Goal: Find specific page/section: Find specific page/section

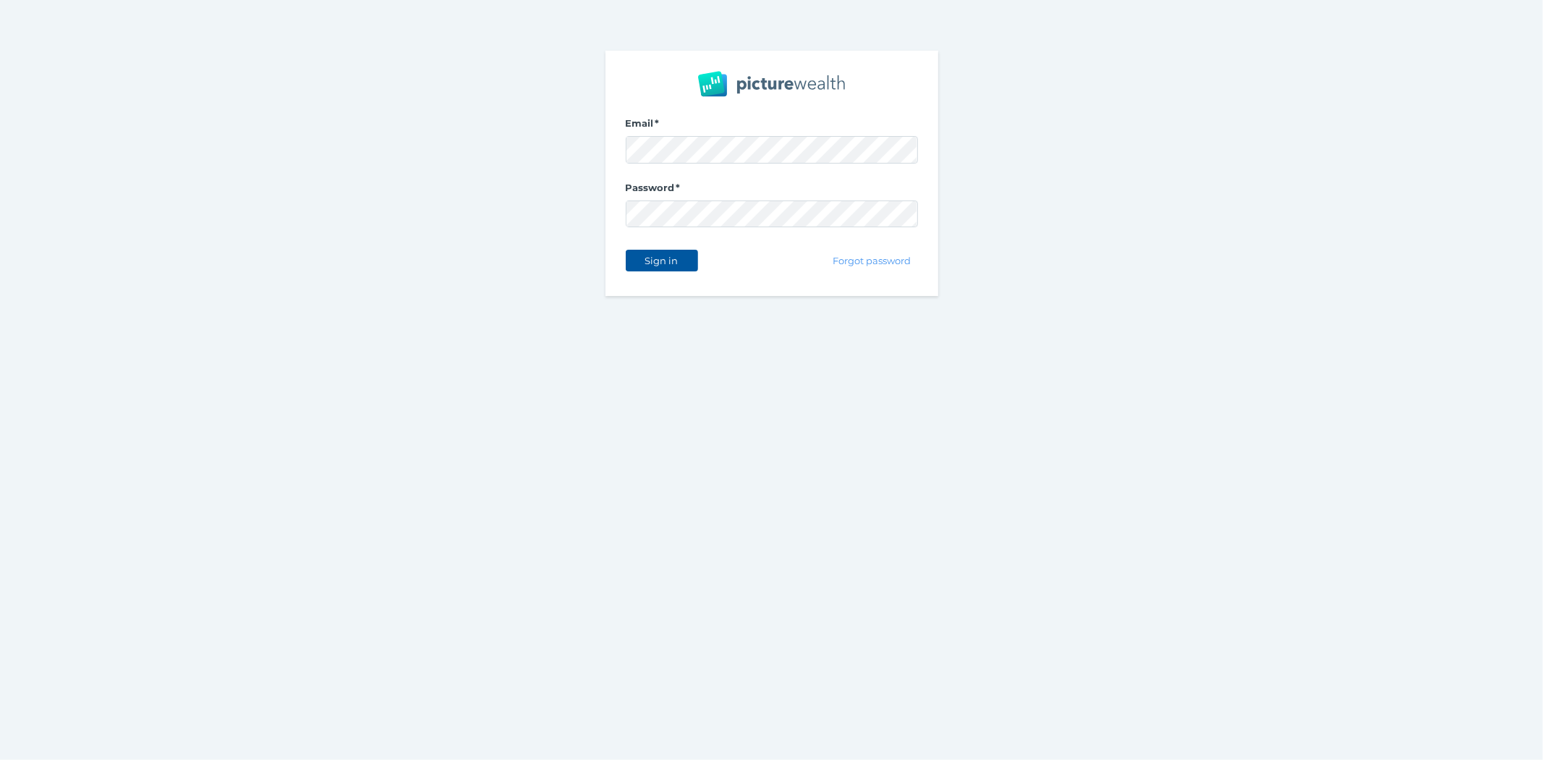
click at [663, 263] on span "Sign in" at bounding box center [662, 261] width 46 height 12
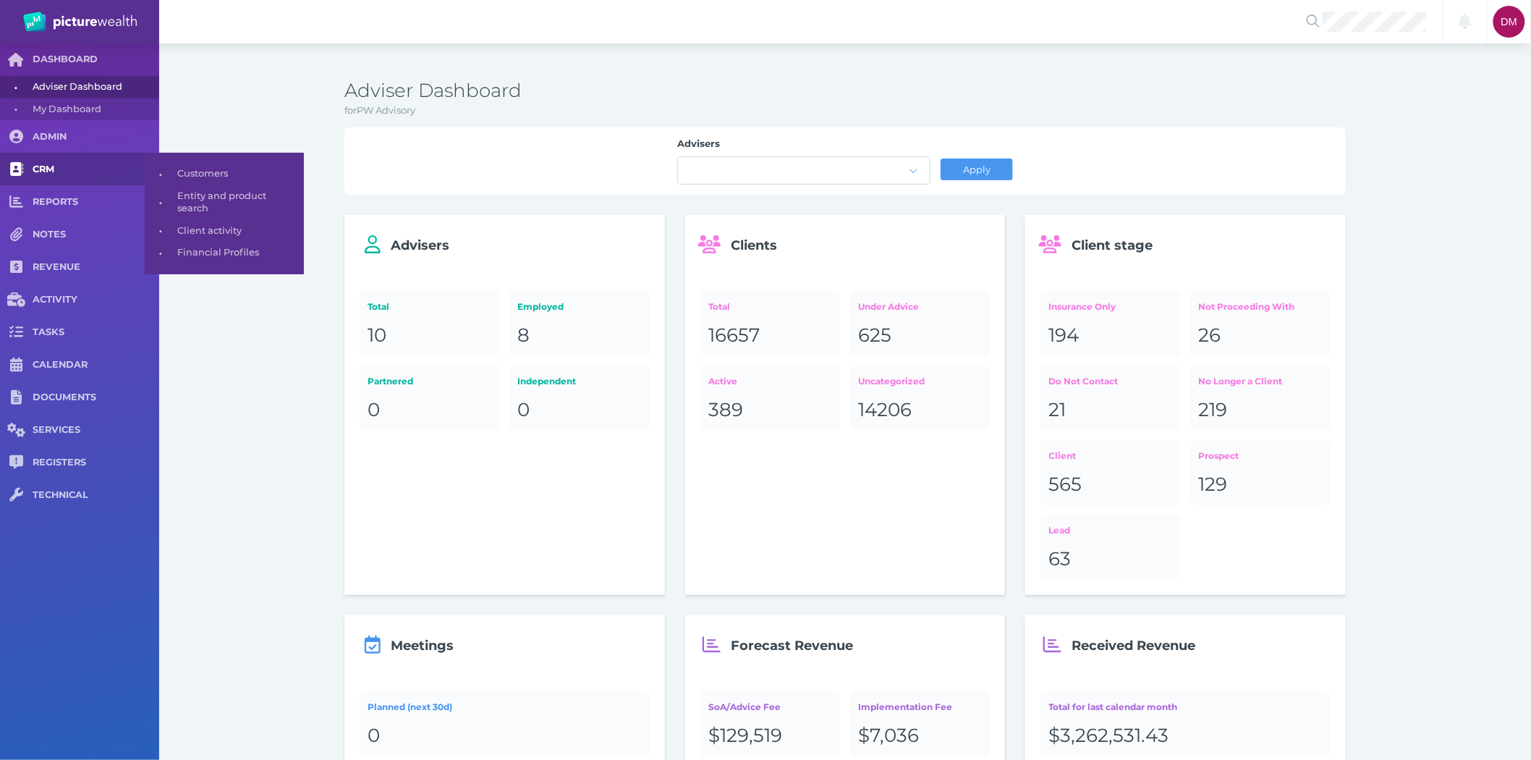
click at [49, 167] on span "CRM" at bounding box center [96, 170] width 127 height 12
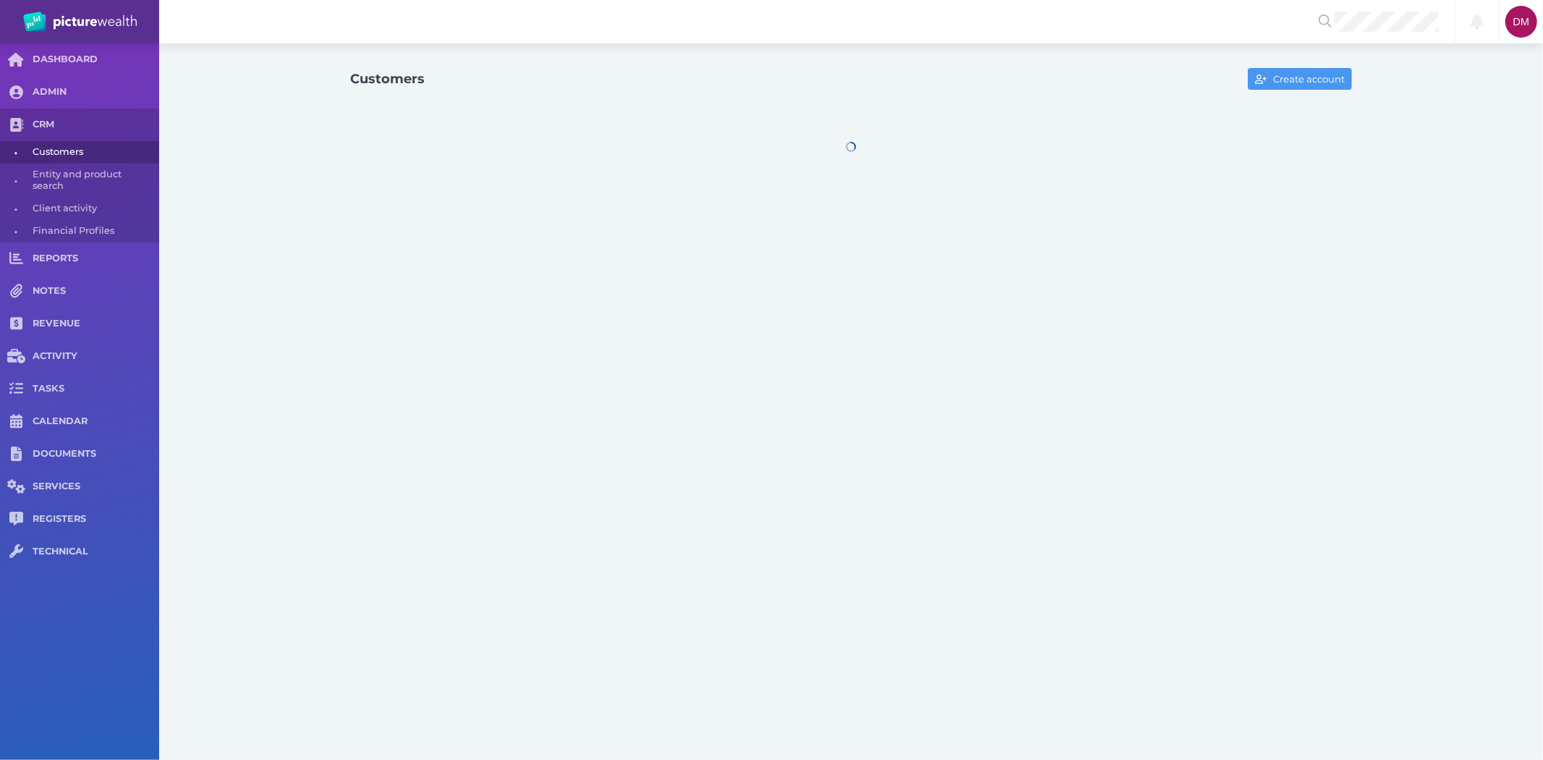
select select "25"
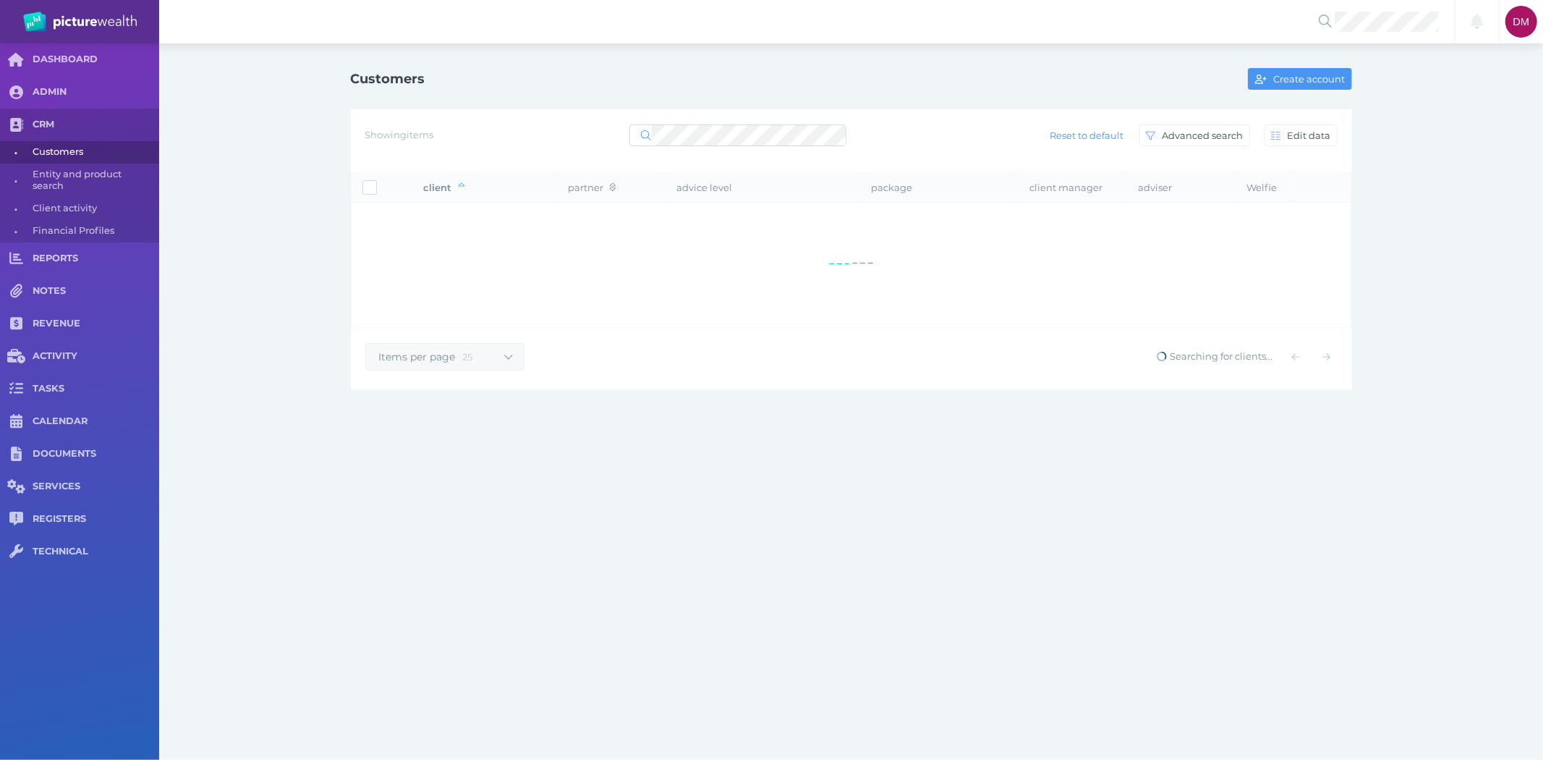
click at [724, 120] on div "Showing items Reset to default Advanced search Edit data" at bounding box center [851, 135] width 972 height 30
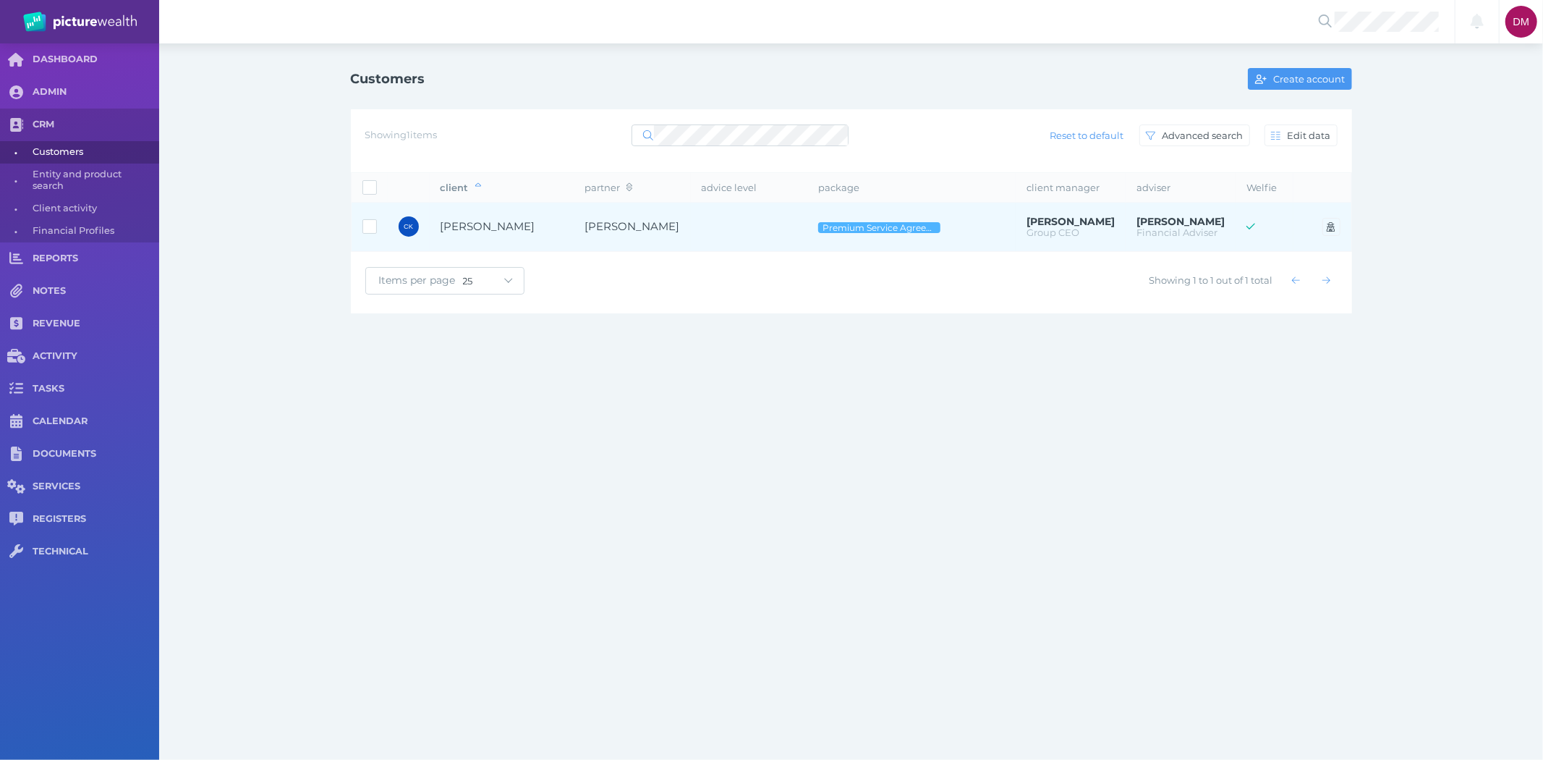
click at [453, 226] on span "[PERSON_NAME]" at bounding box center [488, 226] width 95 height 14
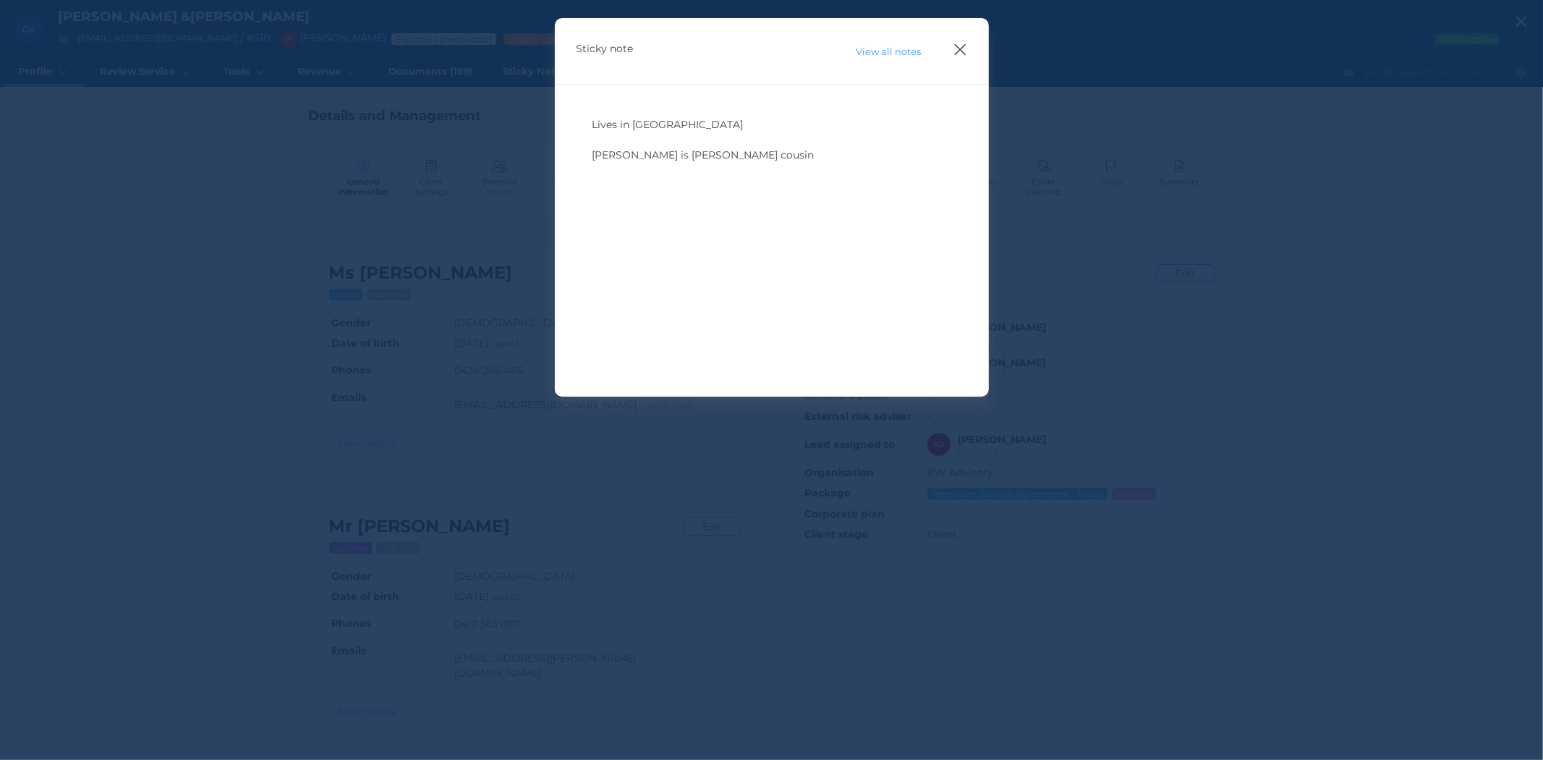
click at [962, 54] on icon "button" at bounding box center [961, 50] width 14 height 18
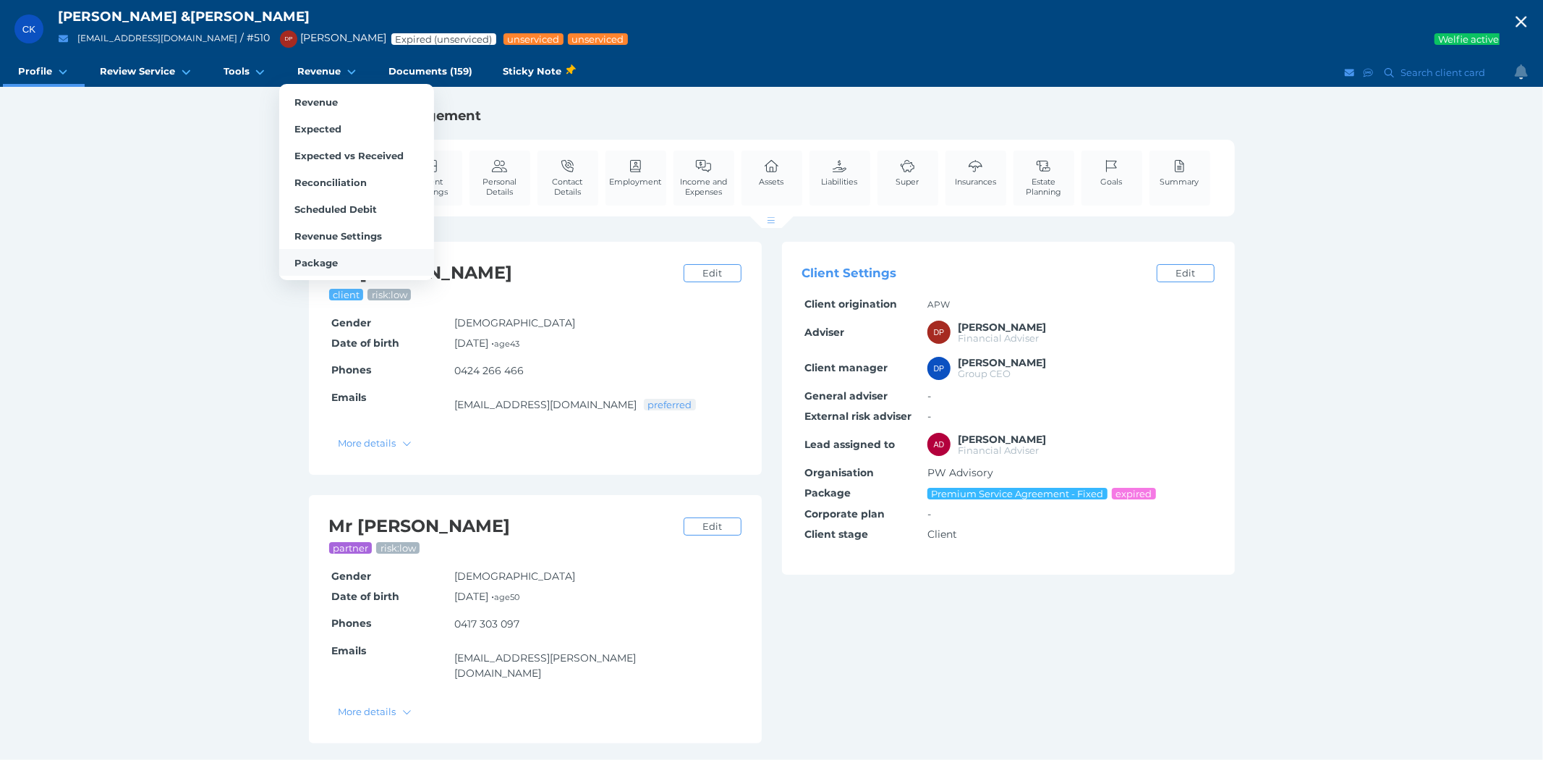
click at [309, 271] on link "Package" at bounding box center [356, 262] width 155 height 27
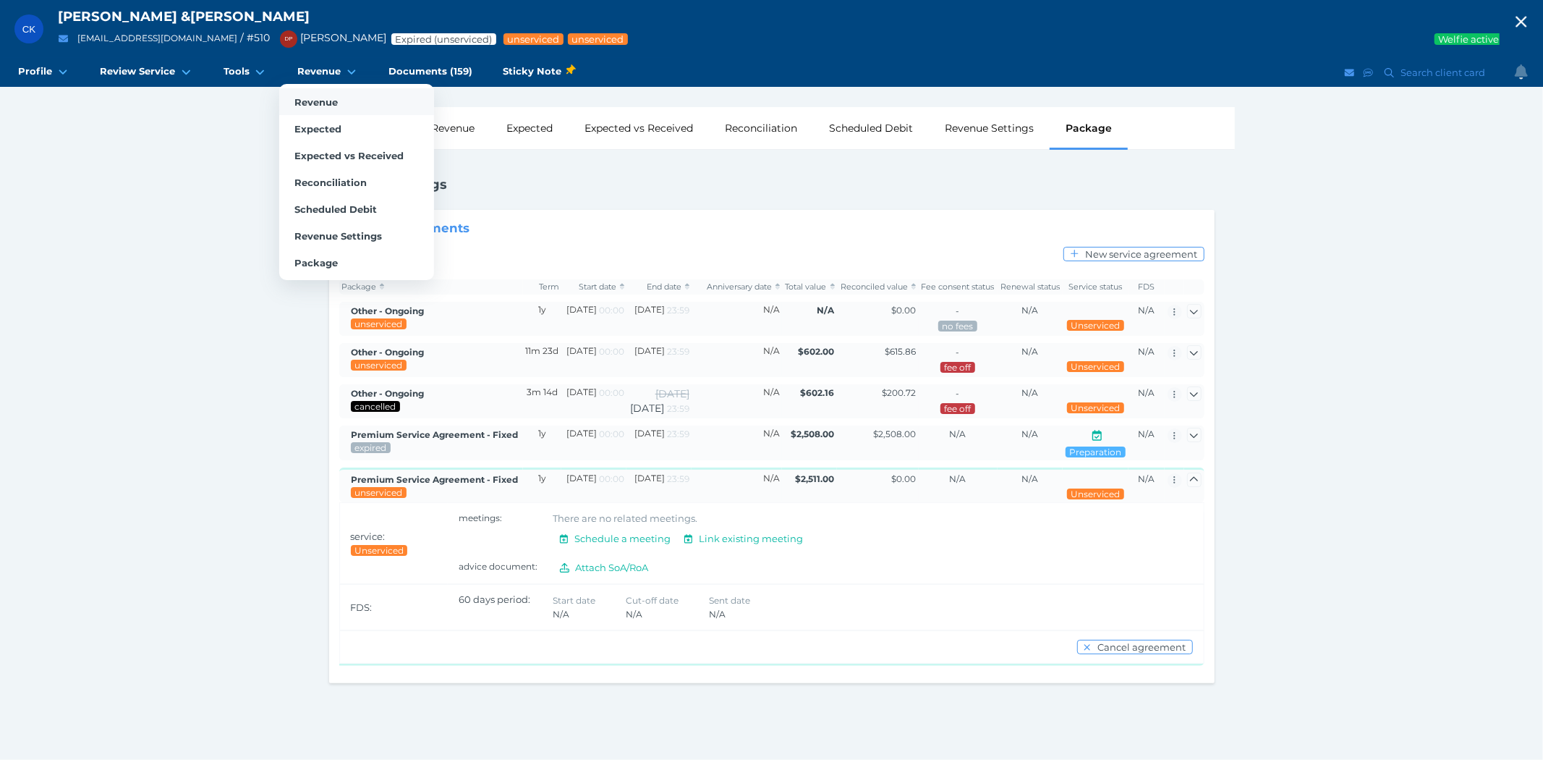
click at [306, 92] on link "Revenue" at bounding box center [356, 101] width 155 height 27
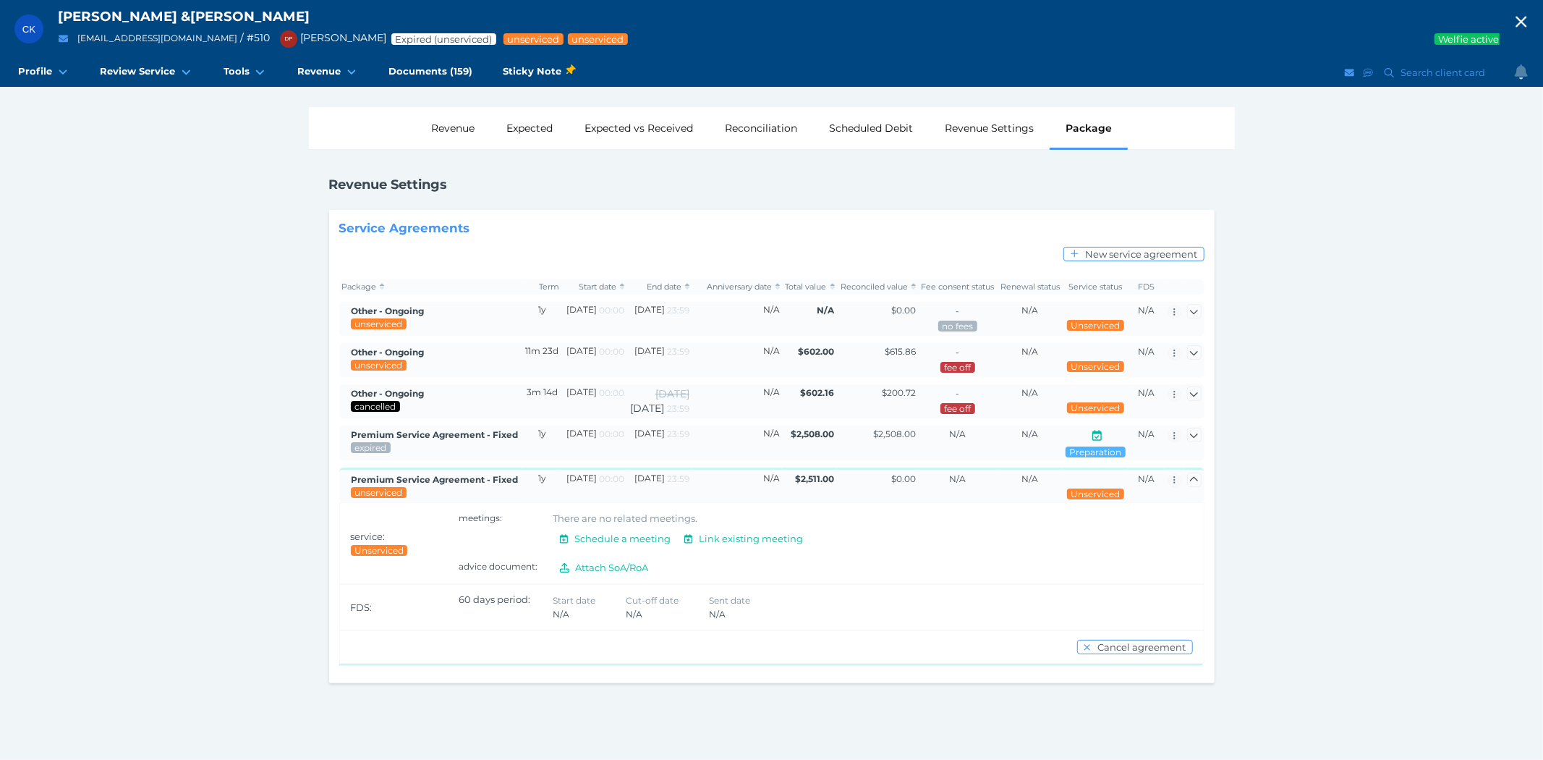
select select "25"
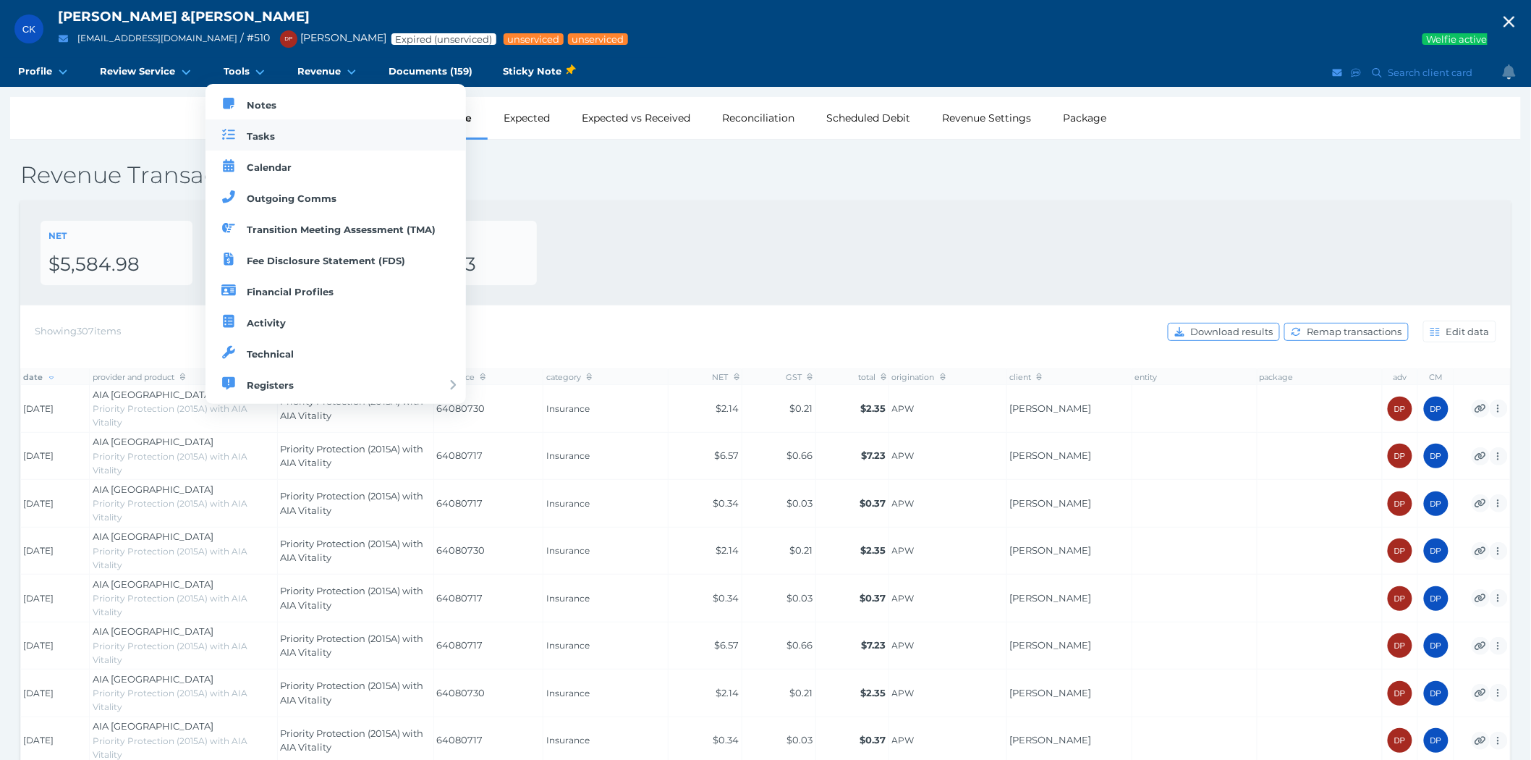
click at [251, 132] on span "Tasks" at bounding box center [261, 136] width 28 height 12
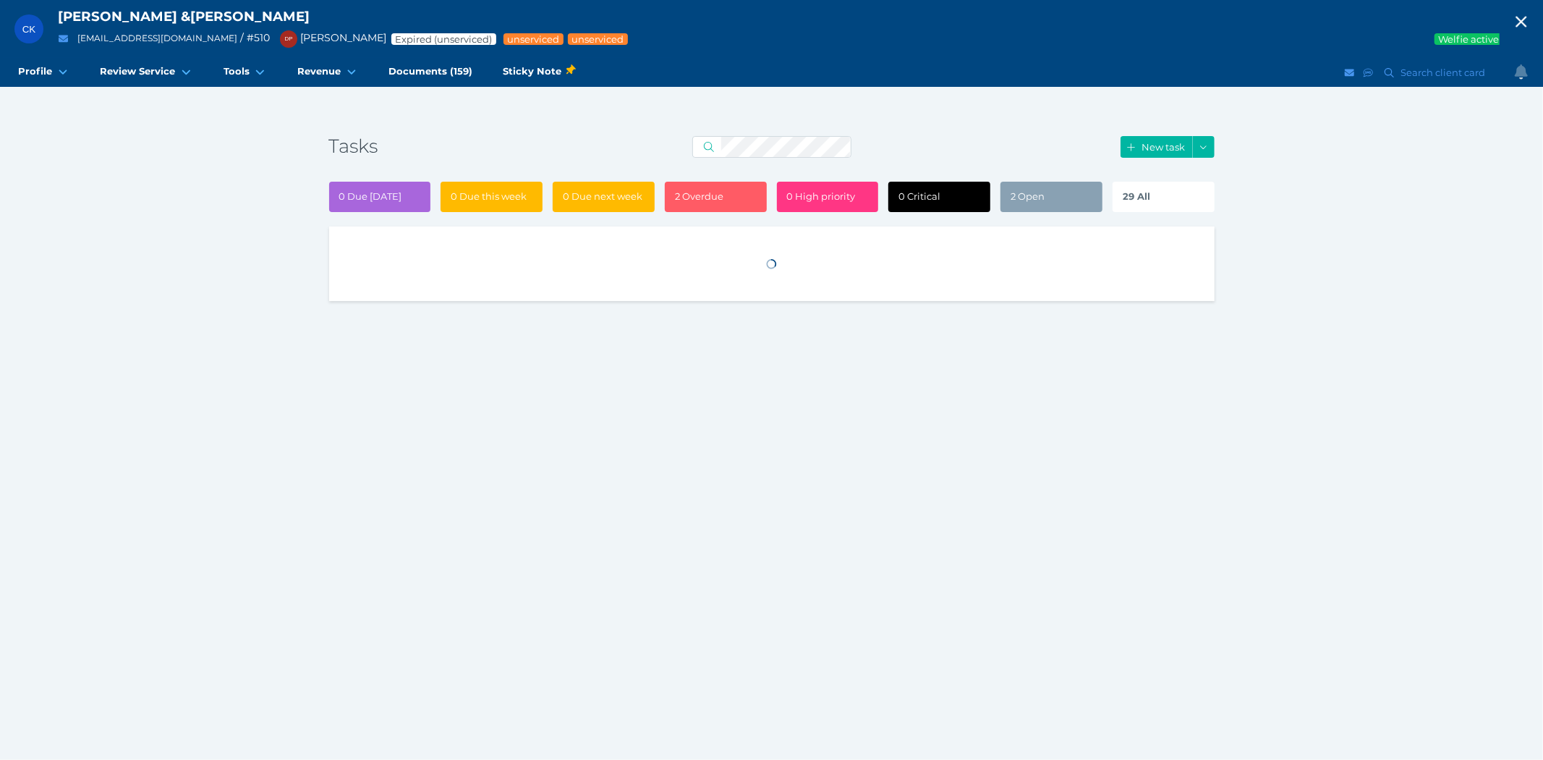
select select "50"
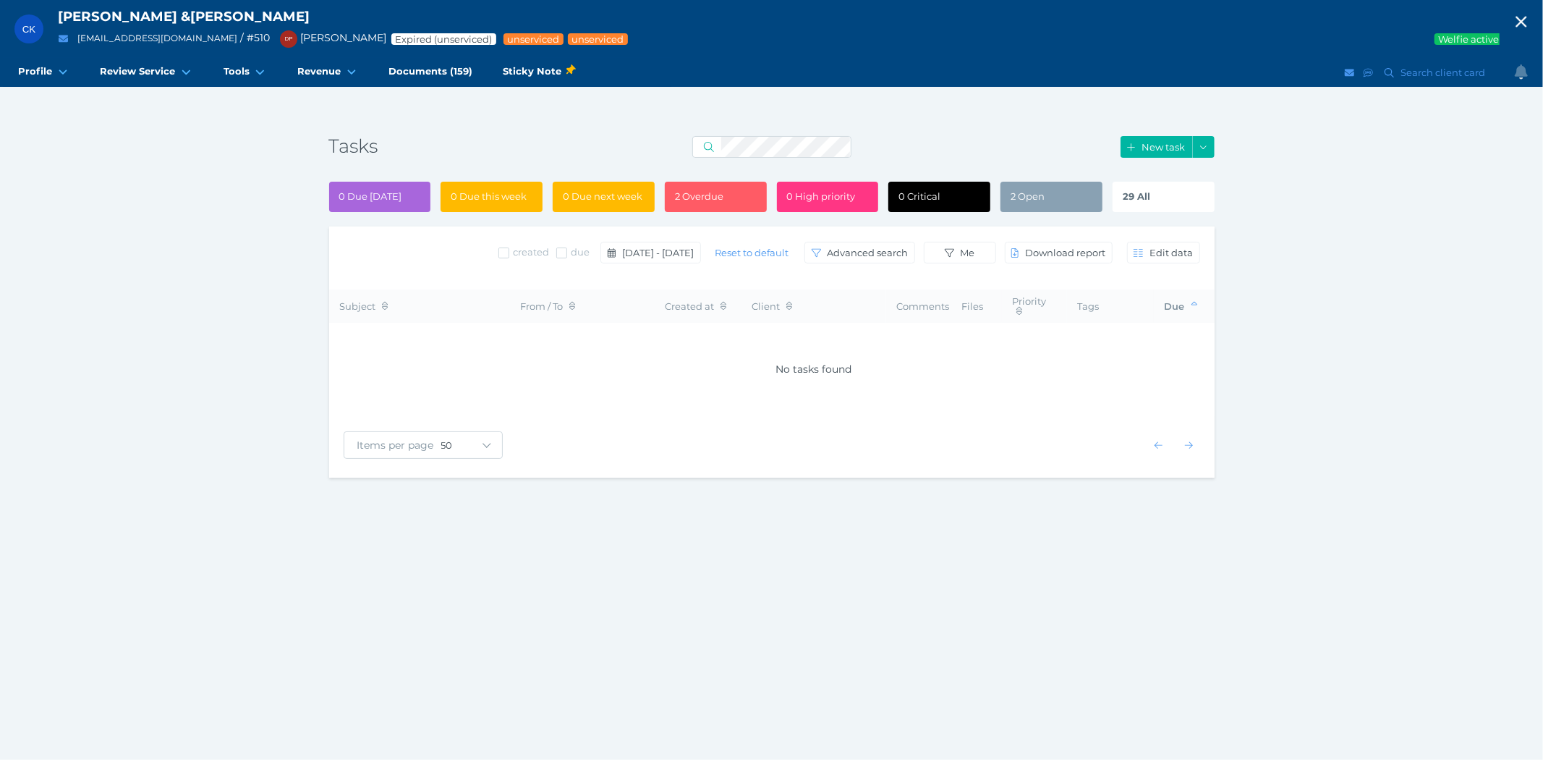
click at [1140, 192] on span "29 All" at bounding box center [1136, 196] width 27 height 12
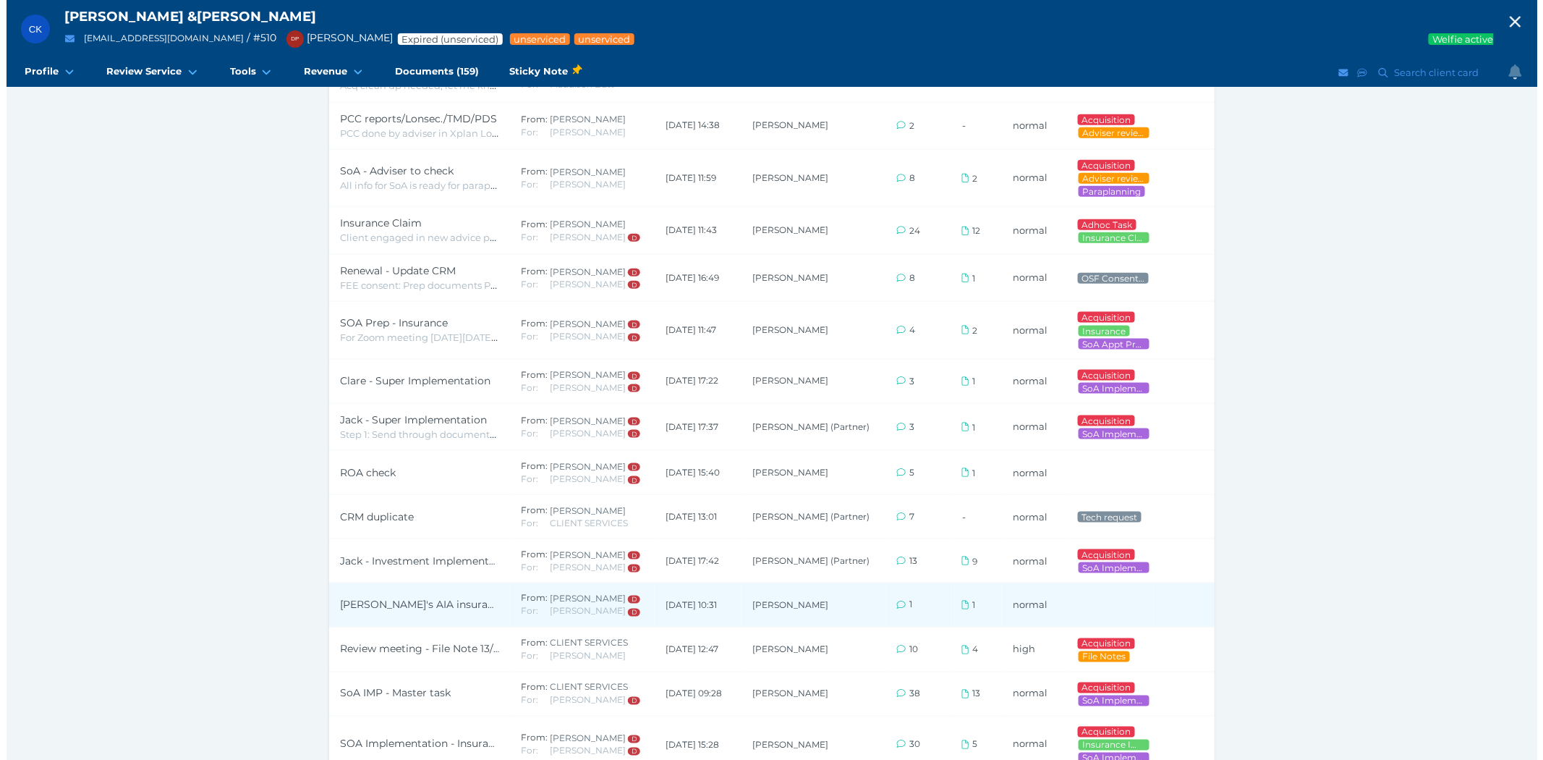
scroll to position [1080, 0]
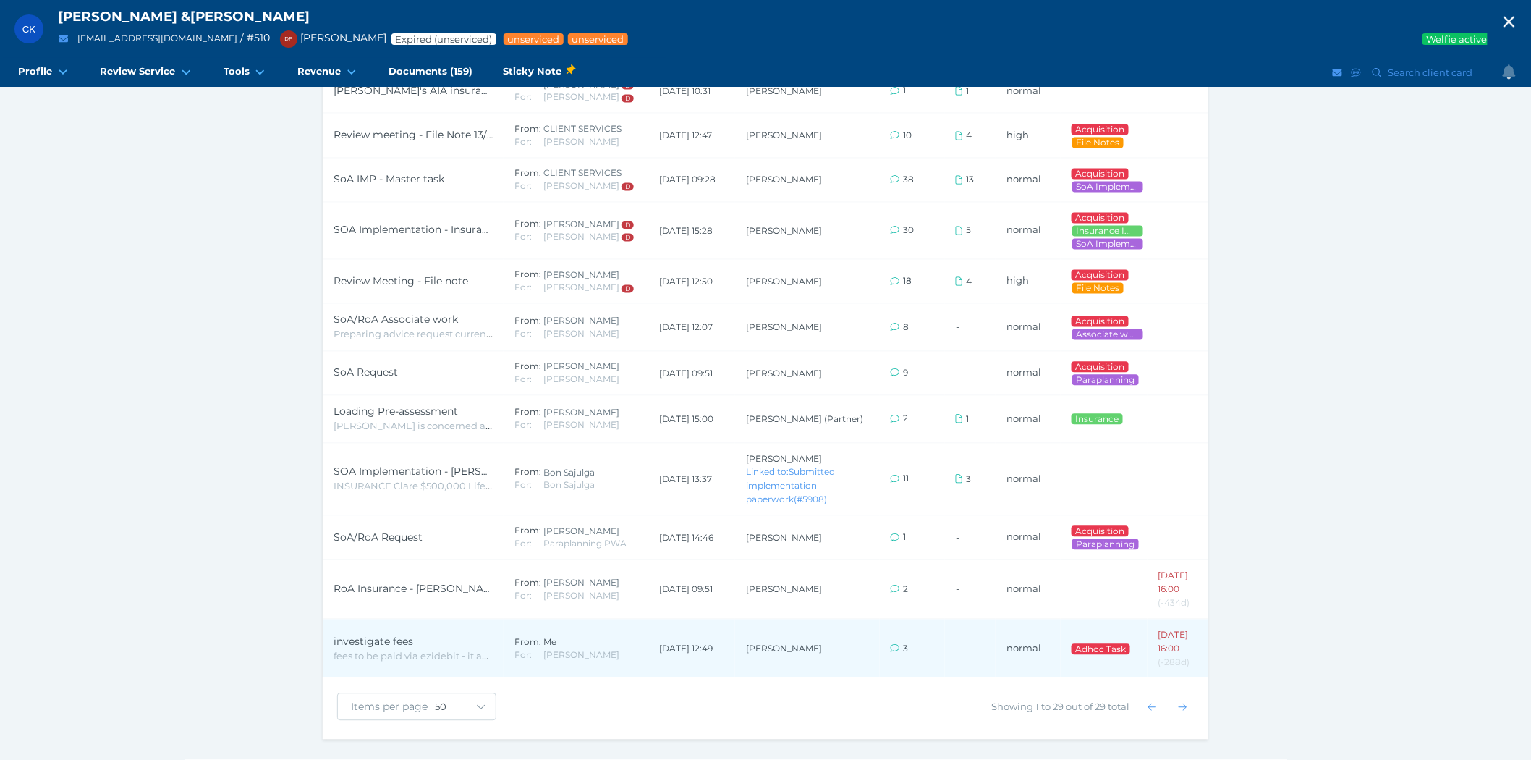
click at [375, 650] on span "fees to be paid via ezidebit - it appears only one payment received in [DATE] f…" at bounding box center [576, 656] width 485 height 13
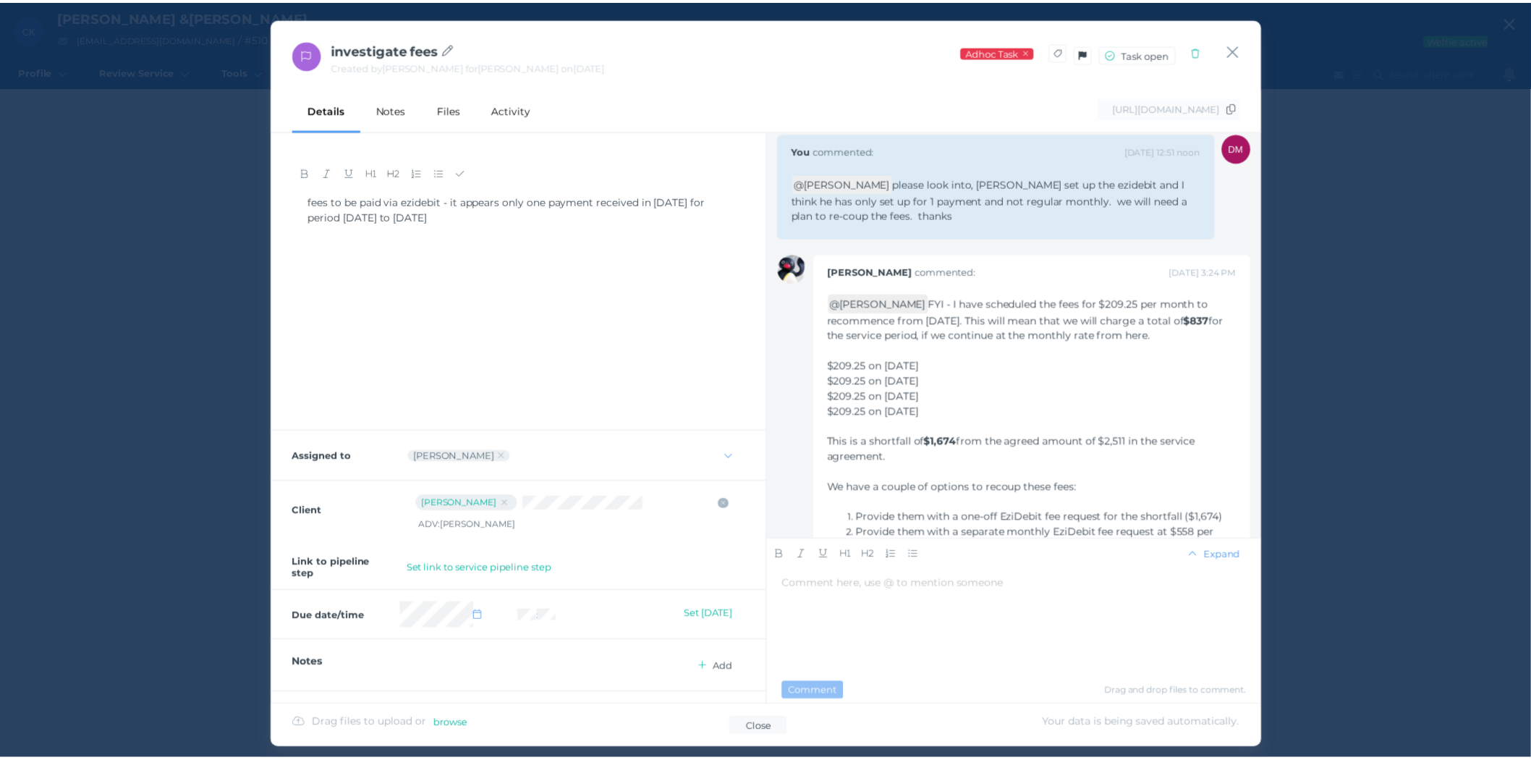
scroll to position [0, 0]
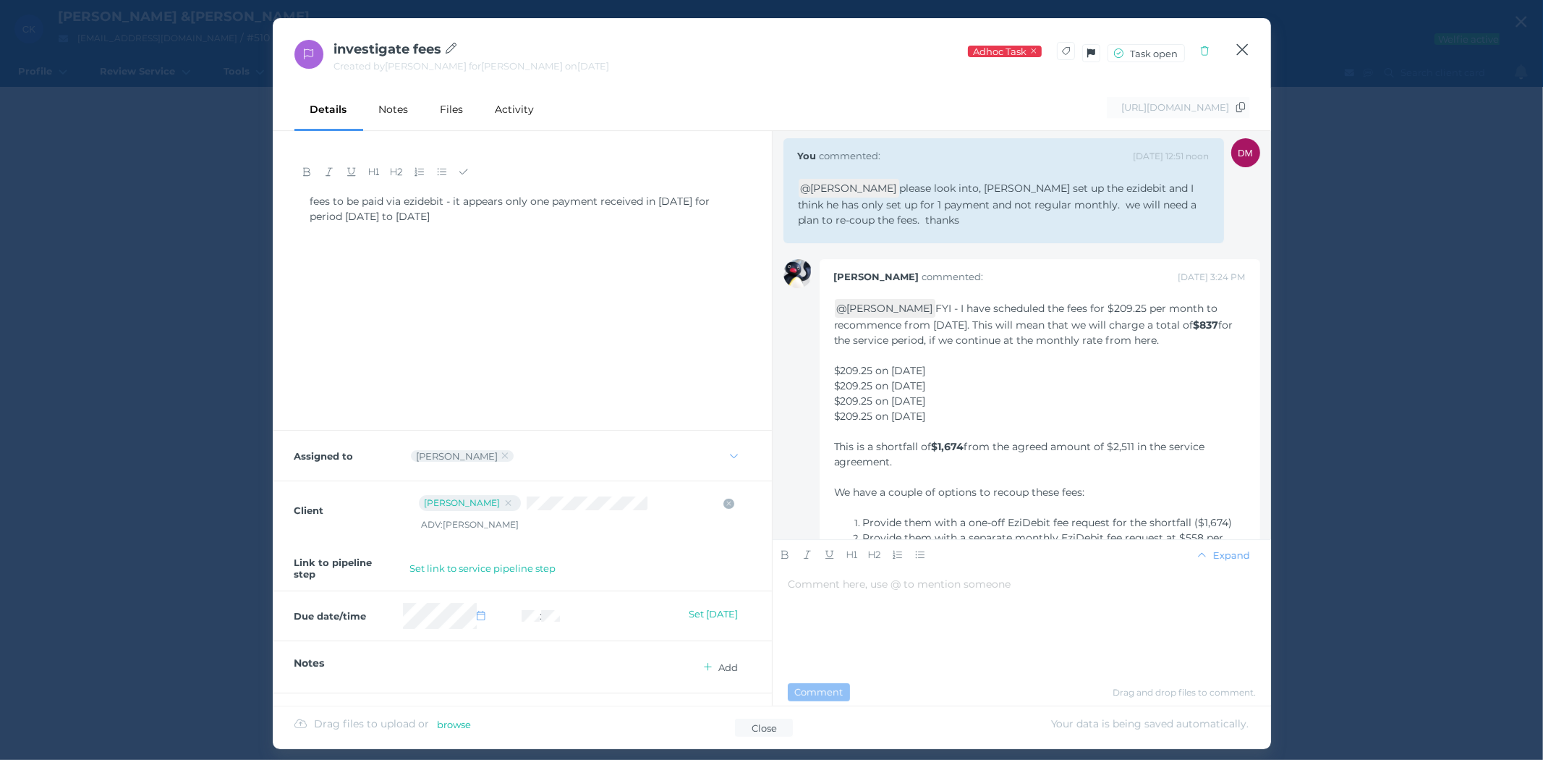
click at [1243, 42] on icon "button" at bounding box center [1243, 50] width 14 height 18
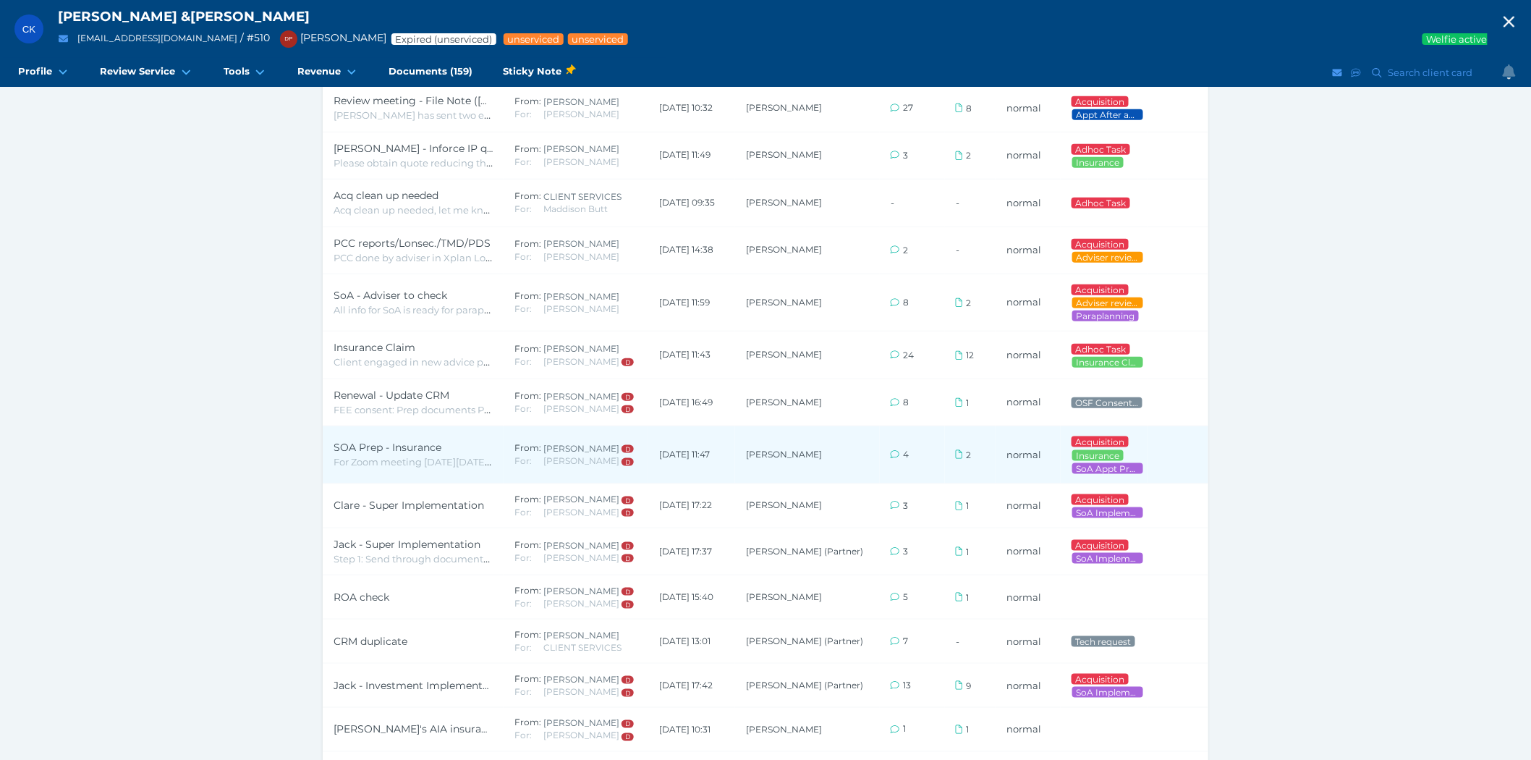
scroll to position [437, 0]
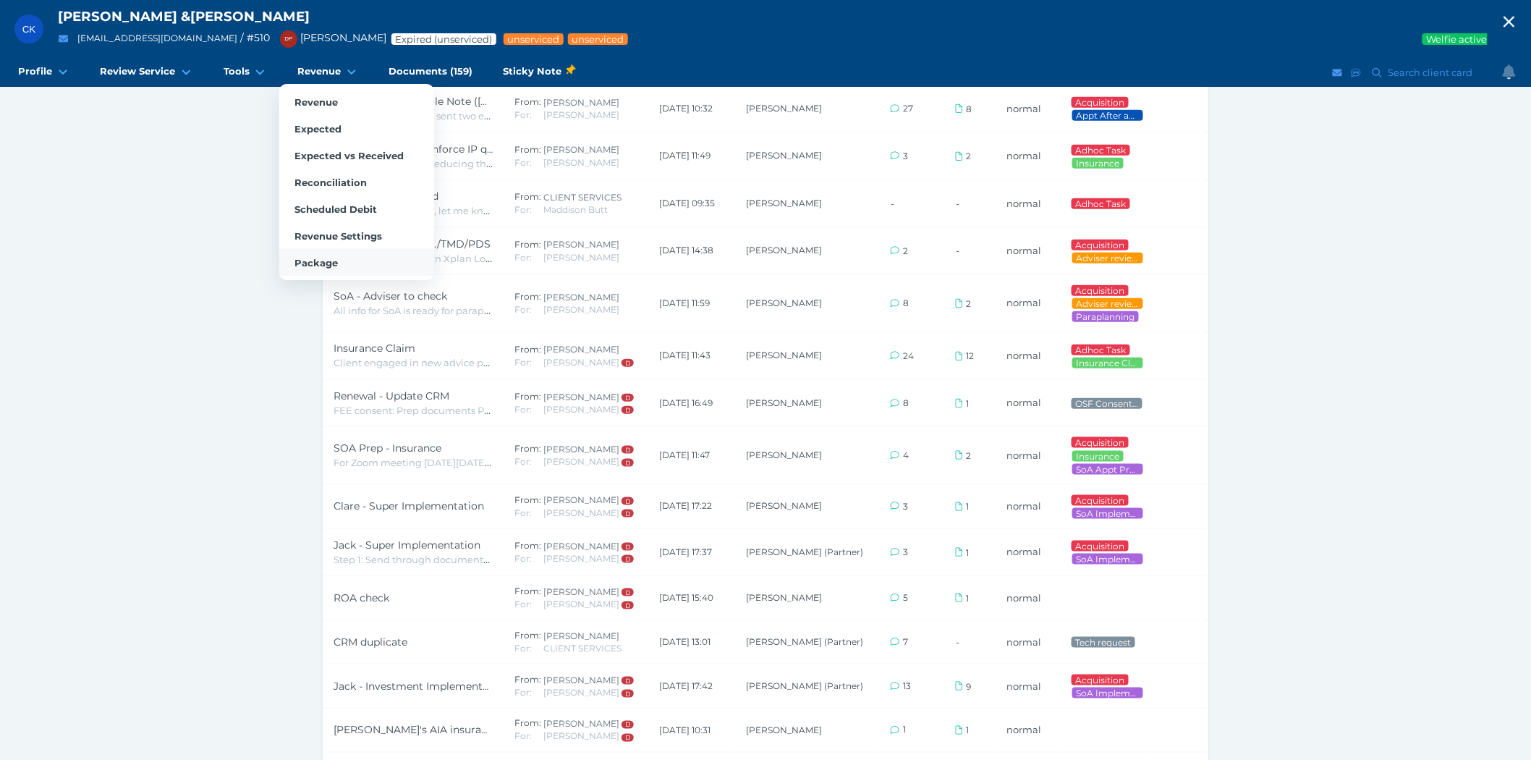
click at [294, 263] on span "Package" at bounding box center [315, 263] width 43 height 12
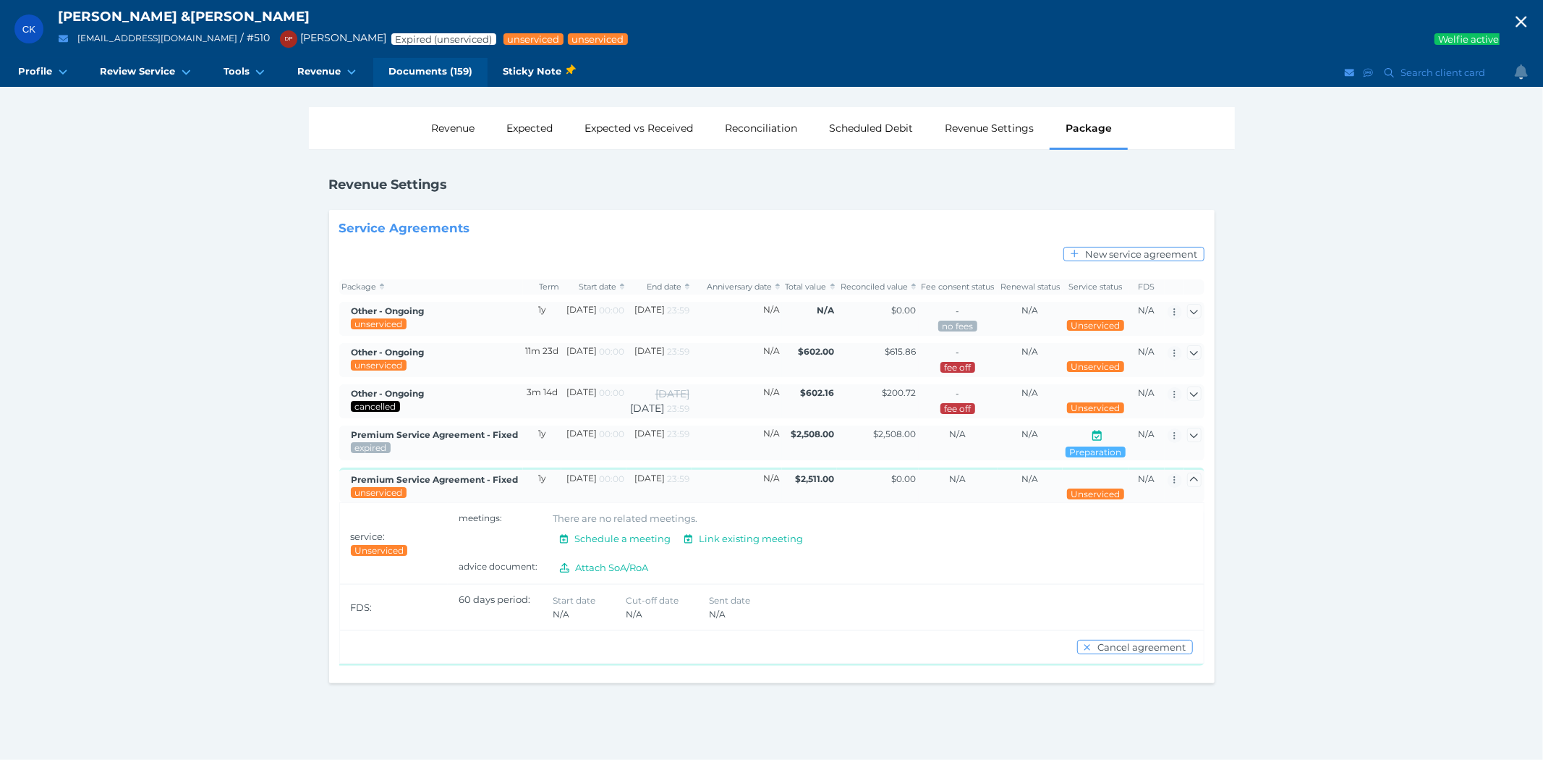
click at [409, 66] on span "Documents (159)" at bounding box center [431, 71] width 84 height 12
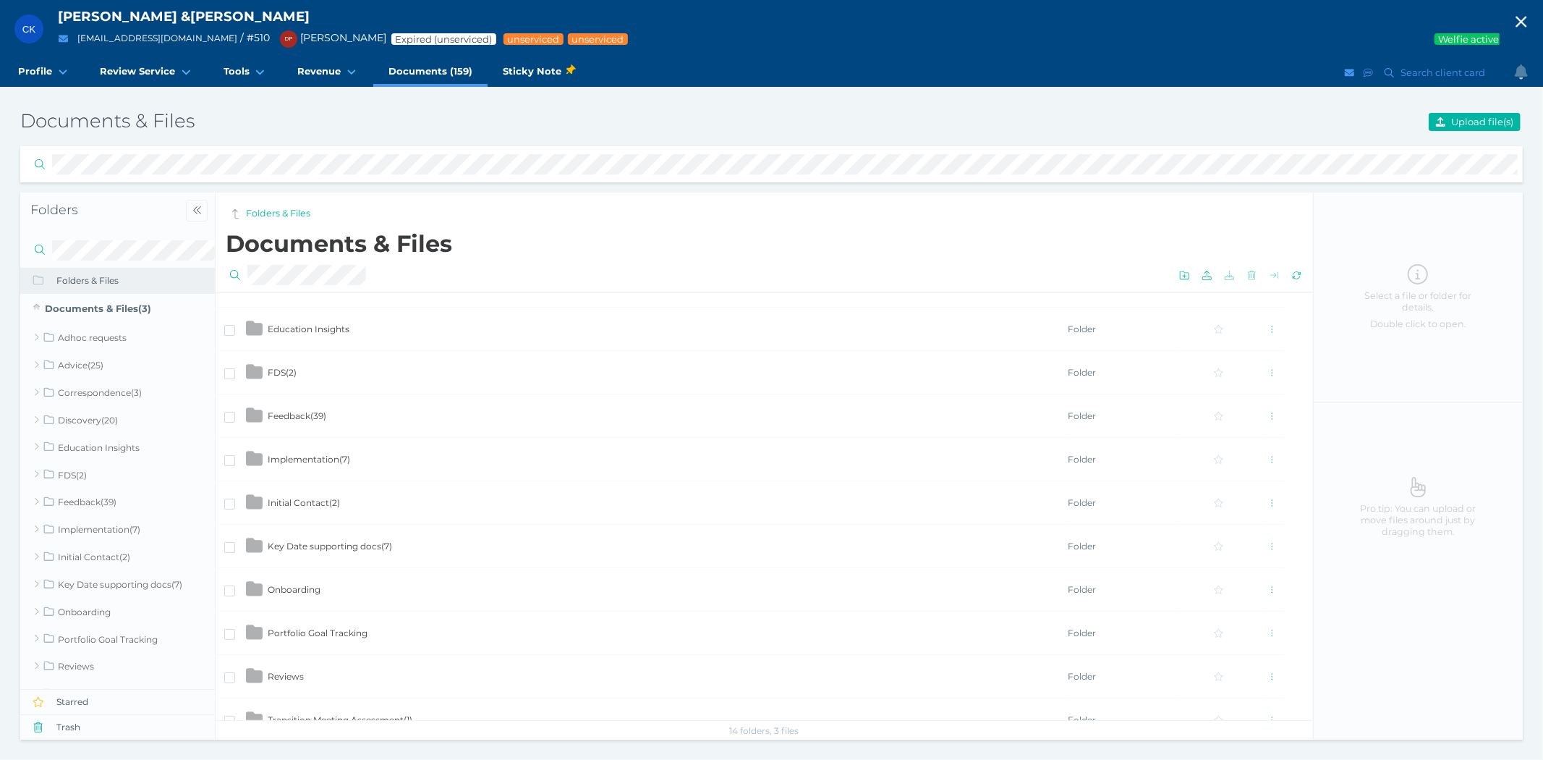
scroll to position [161, 0]
click at [315, 538] on td "Key Date supporting docs ( 7 )" at bounding box center [667, 544] width 800 height 43
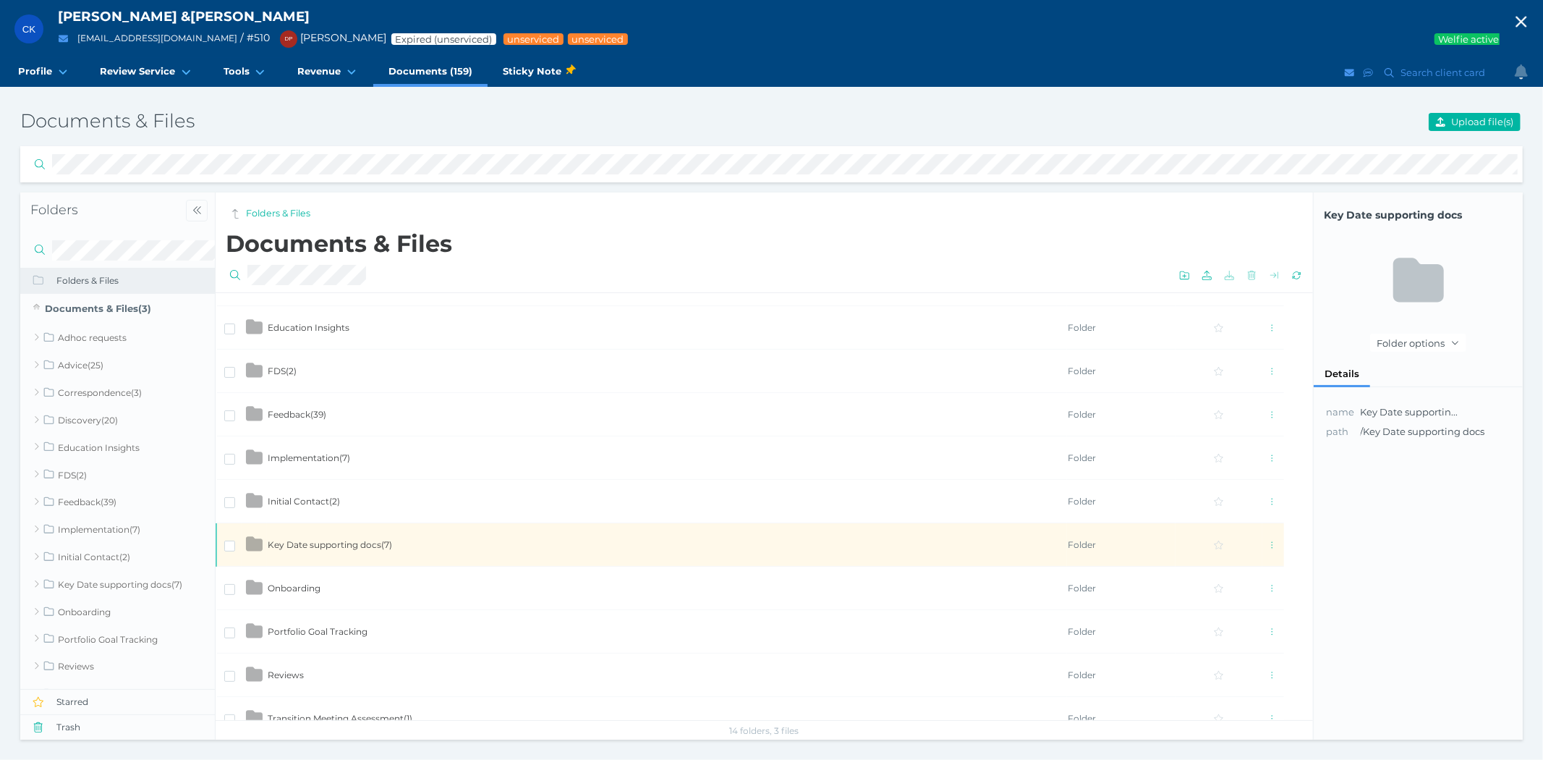
click at [315, 538] on td "Key Date supporting docs ( 7 )" at bounding box center [667, 544] width 800 height 43
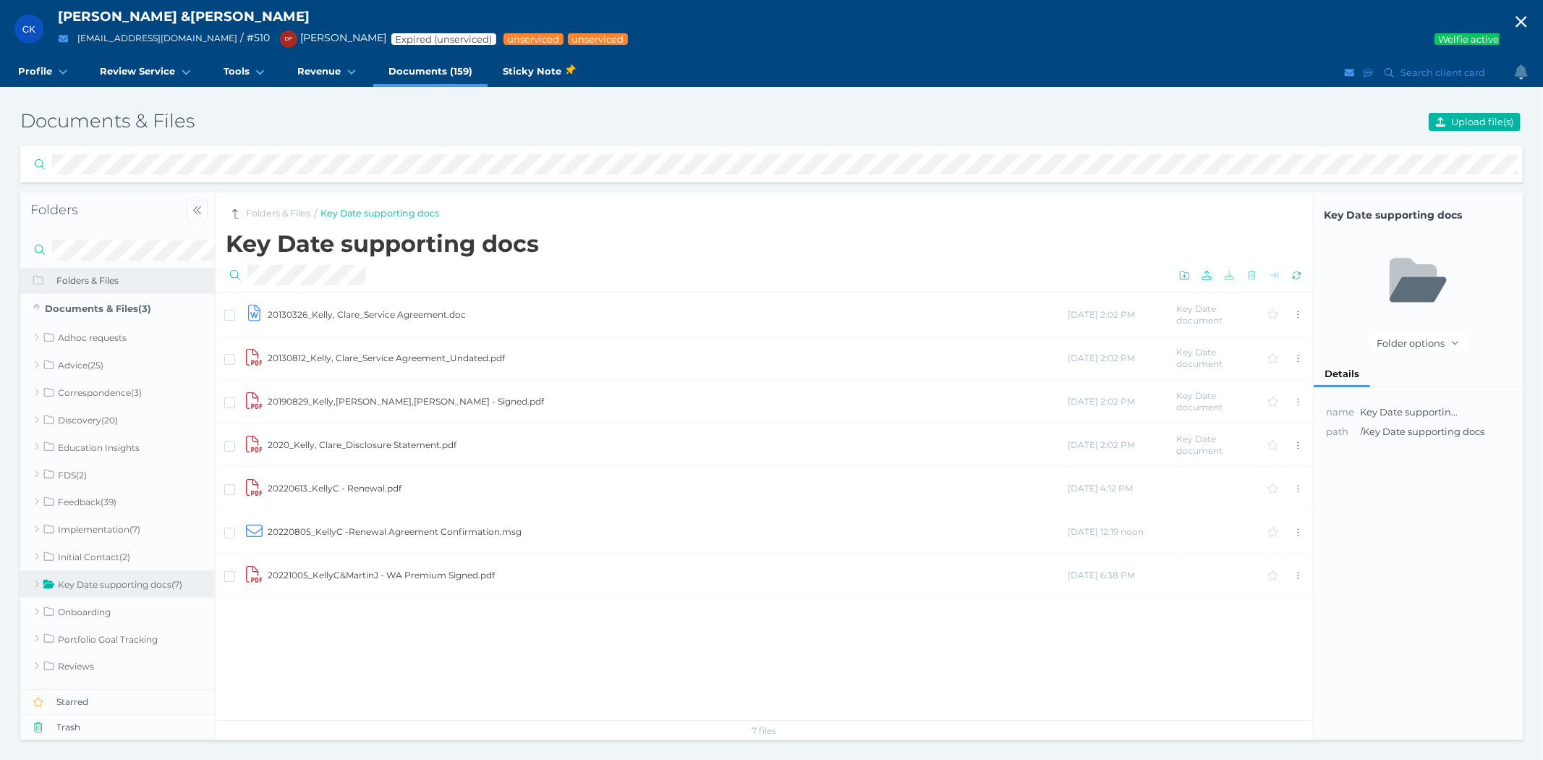
drag, startPoint x: 271, startPoint y: 208, endPoint x: 279, endPoint y: 247, distance: 39.2
click at [271, 208] on link "Folders & Files" at bounding box center [278, 214] width 64 height 14
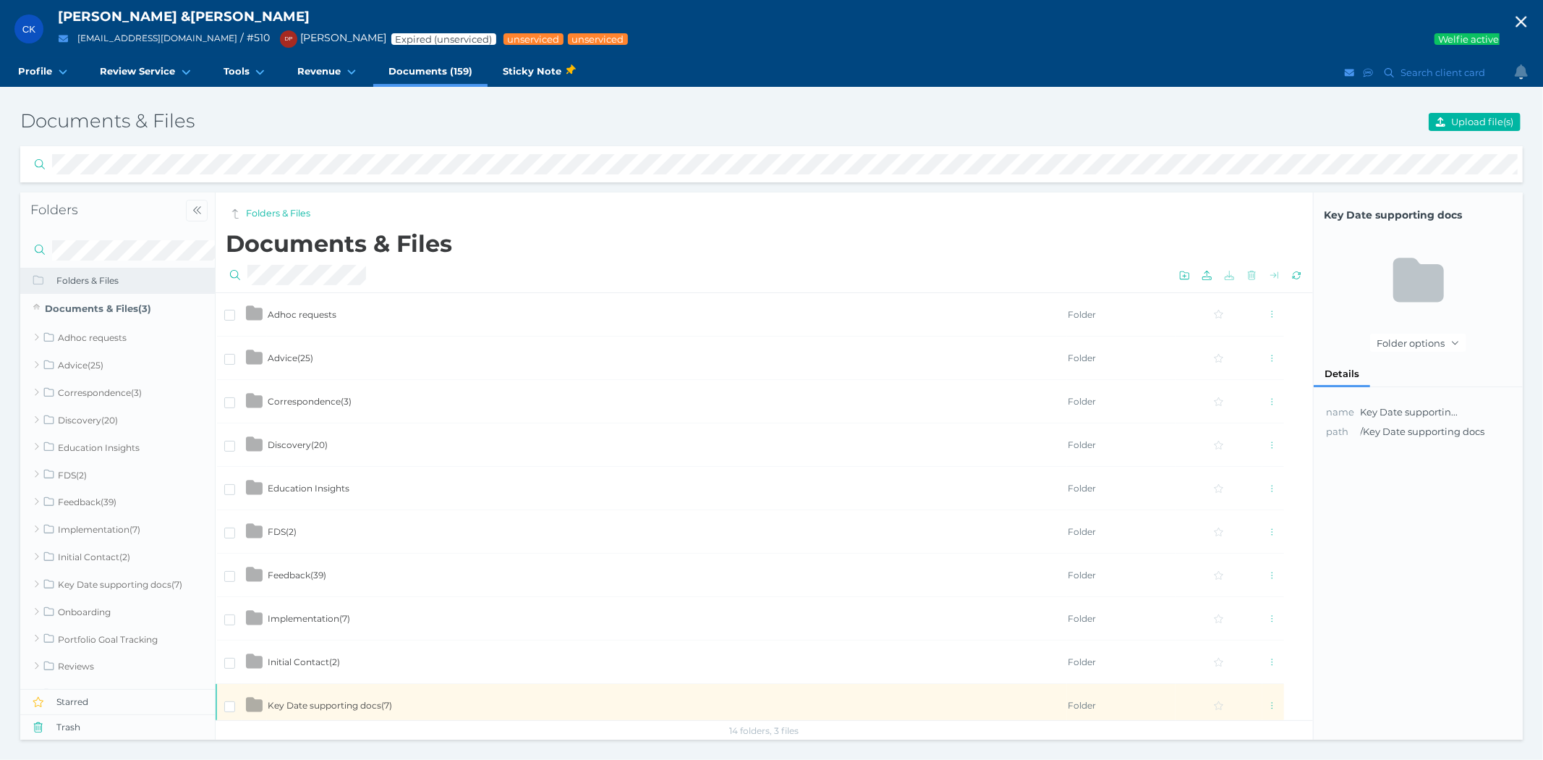
click at [279, 530] on span "FDS ( 2 )" at bounding box center [282, 531] width 29 height 11
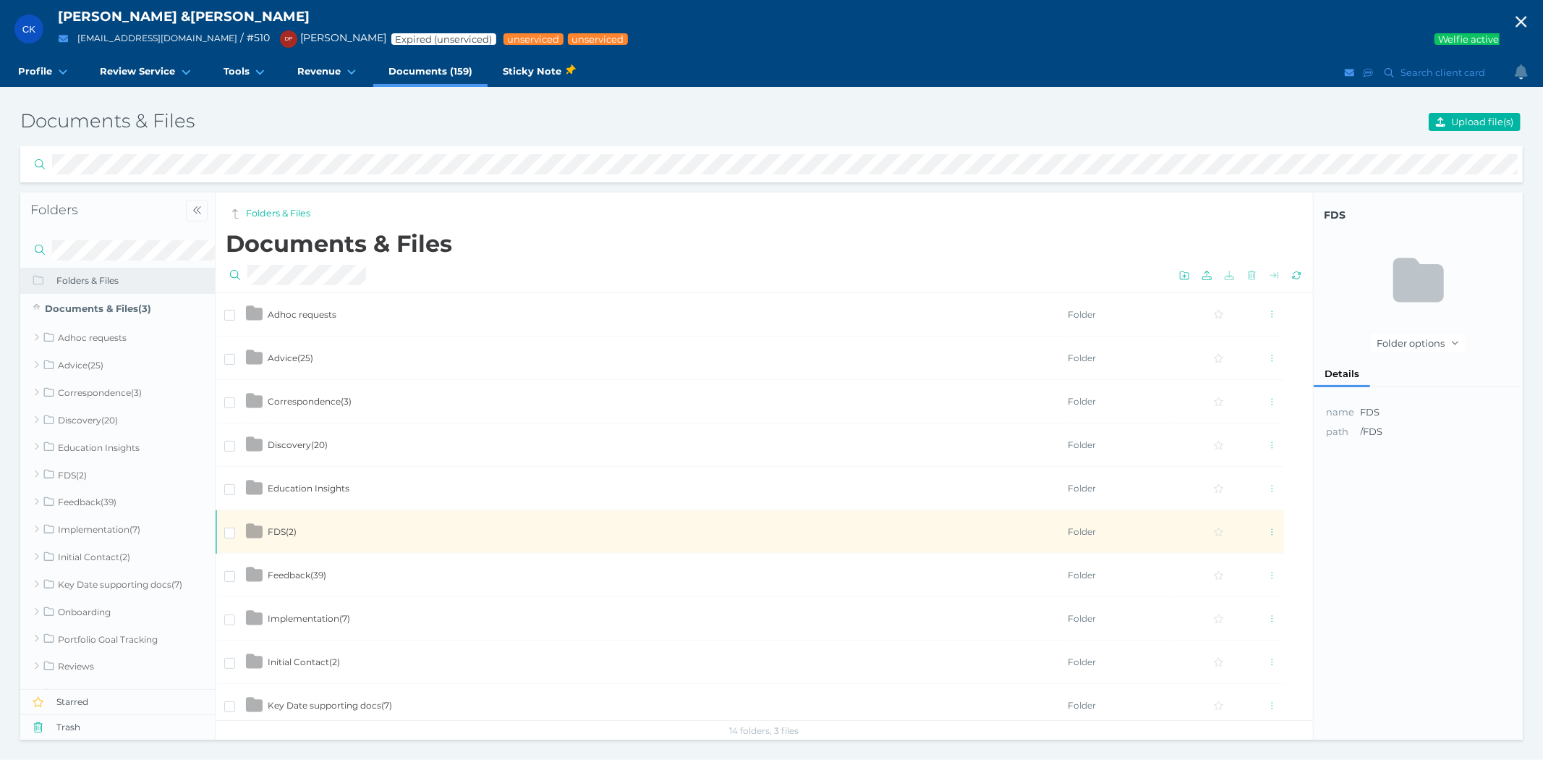
click at [279, 530] on span "FDS ( 2 )" at bounding box center [282, 531] width 29 height 11
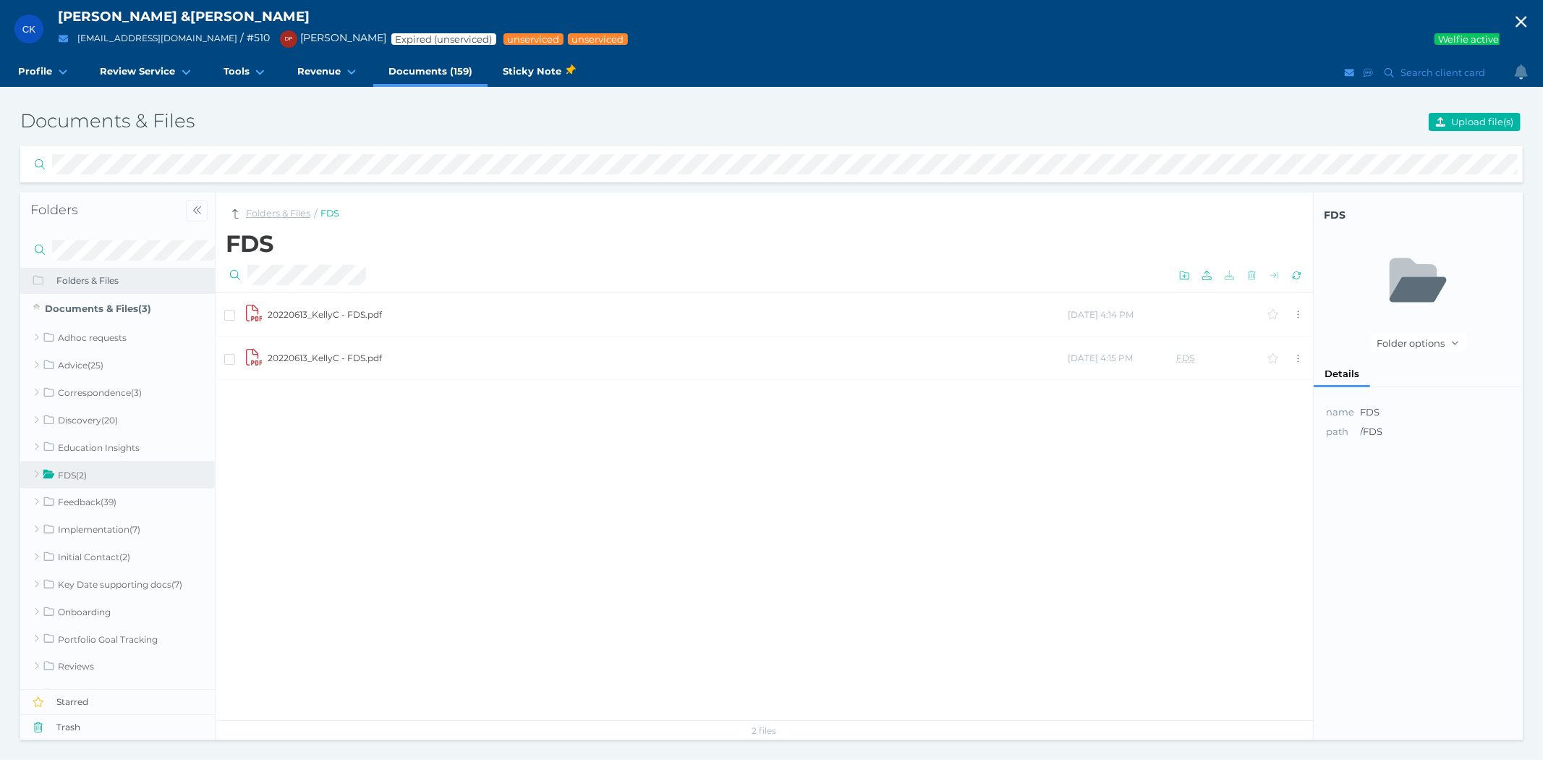
click at [284, 217] on link "Folders & Files" at bounding box center [278, 214] width 64 height 14
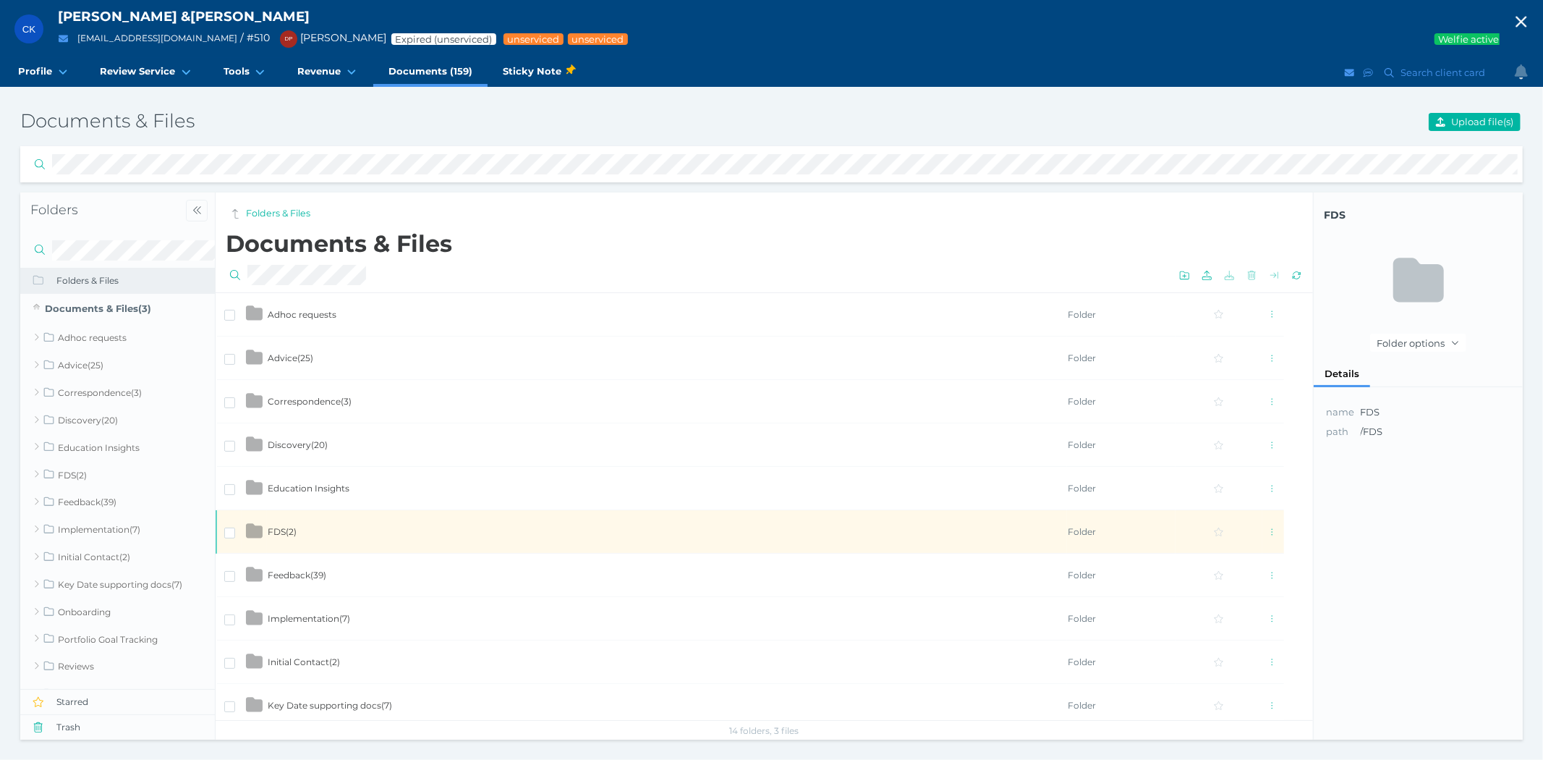
click at [294, 356] on span "Advice ( 25 )" at bounding box center [291, 357] width 46 height 11
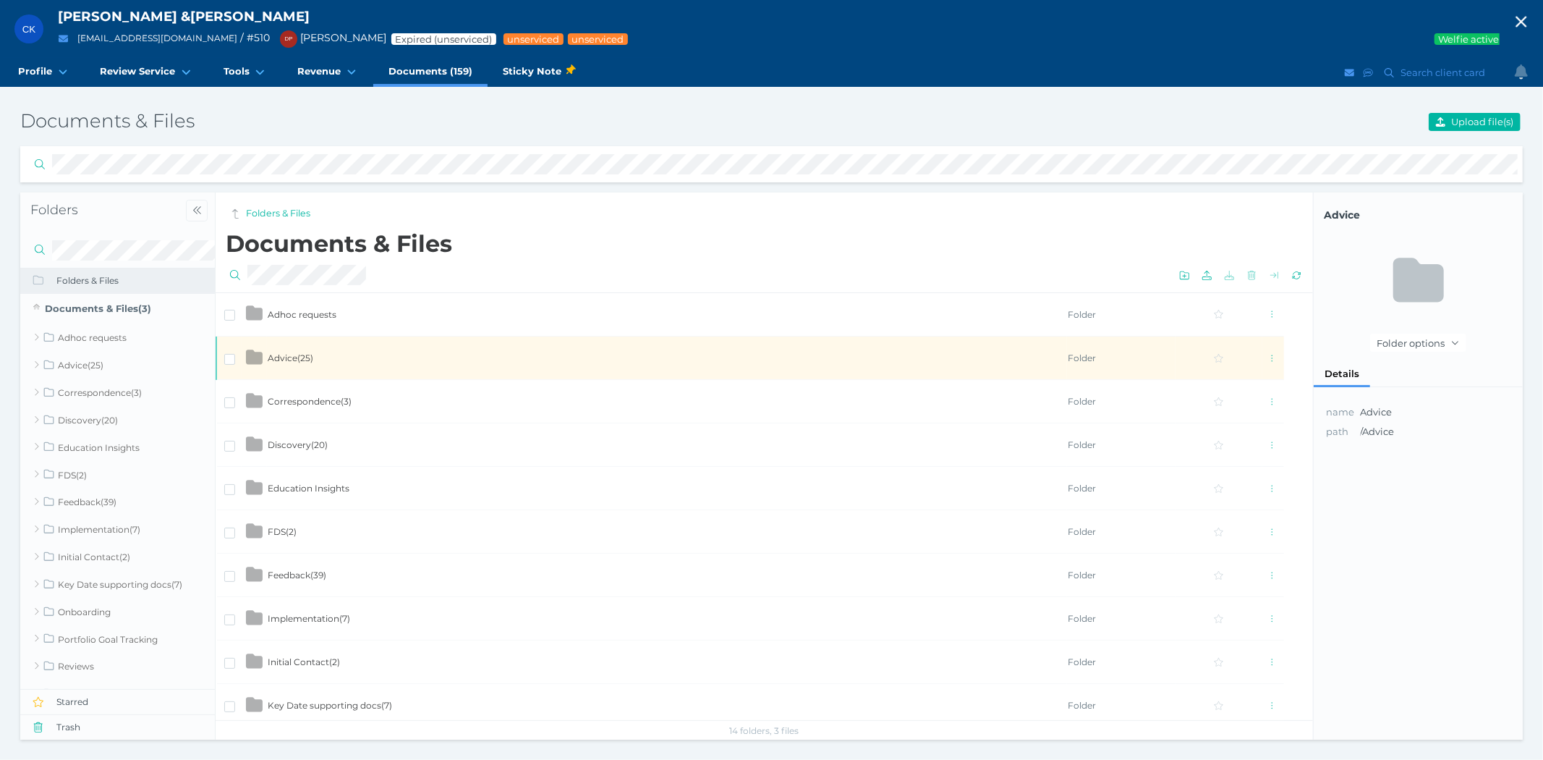
click at [294, 356] on span "Advice ( 25 )" at bounding box center [291, 357] width 46 height 11
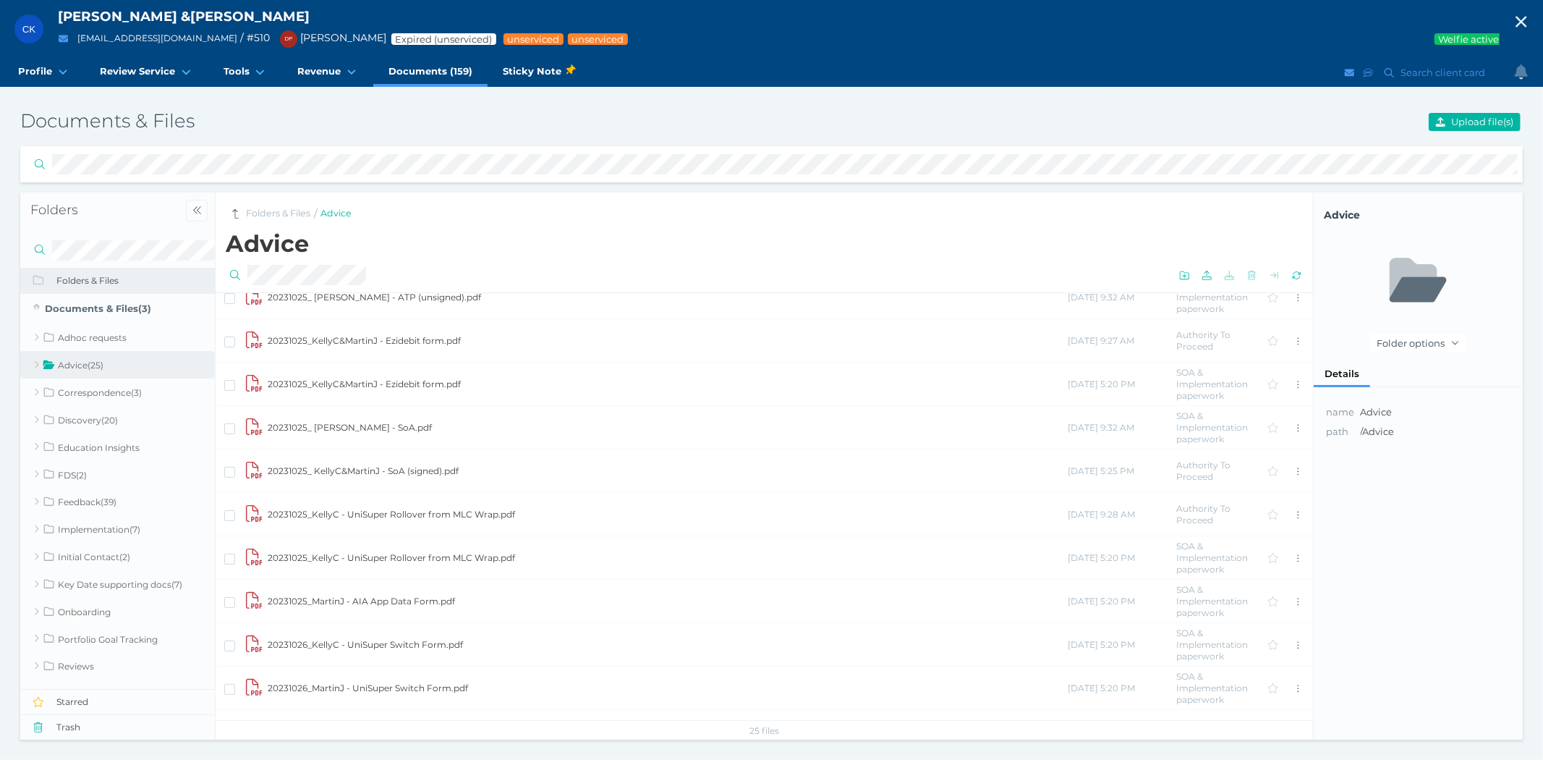
scroll to position [161, 0]
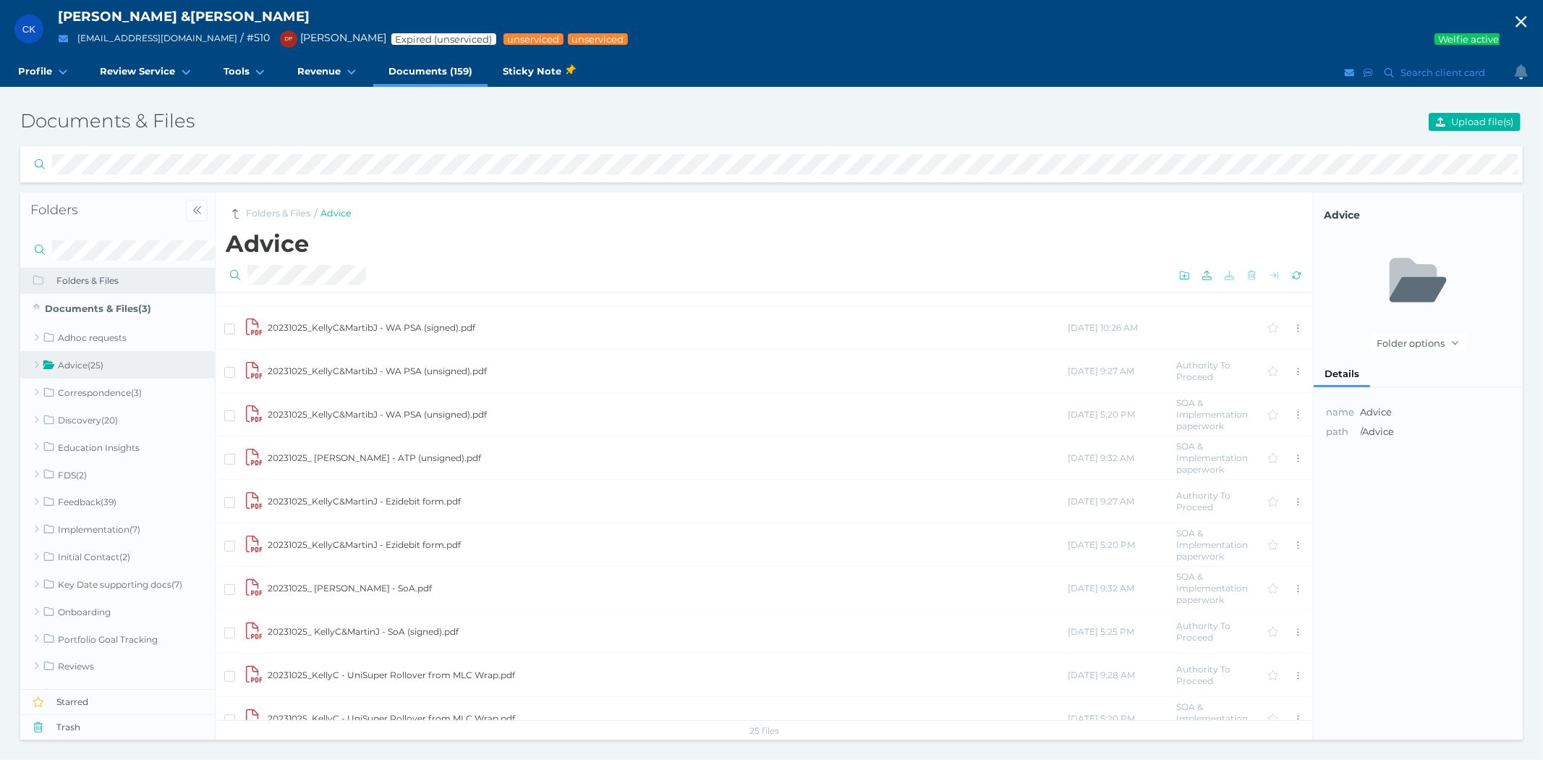
click at [324, 324] on td "20231025_KellyC&MartibJ - WA PSA (signed).pdf" at bounding box center [667, 327] width 800 height 43
